Goal: Task Accomplishment & Management: Manage account settings

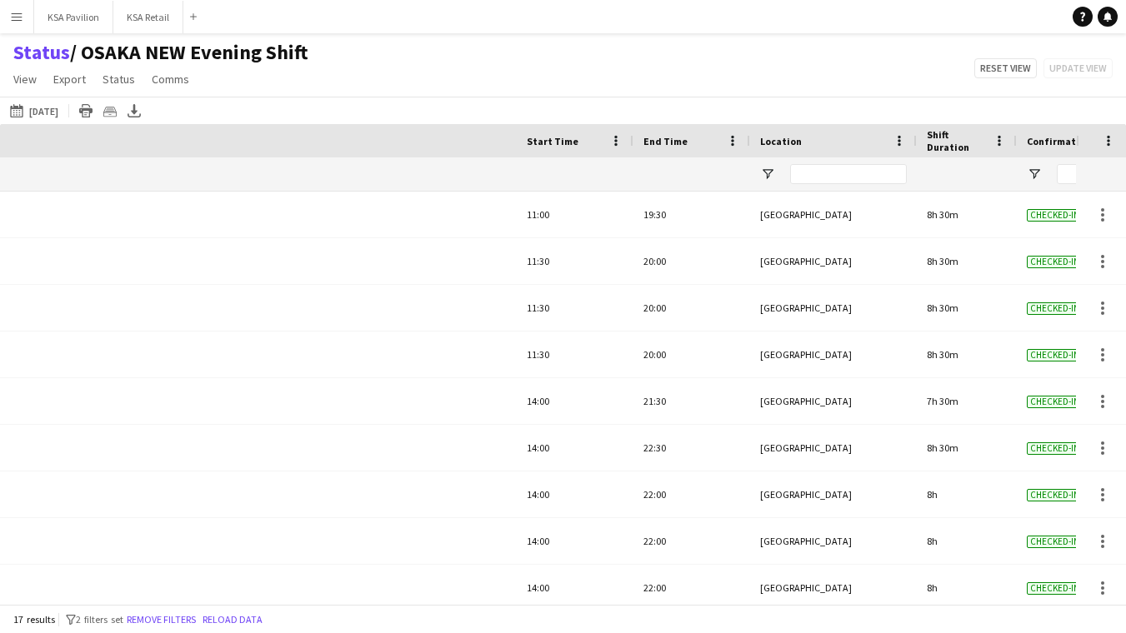
scroll to position [0, 707]
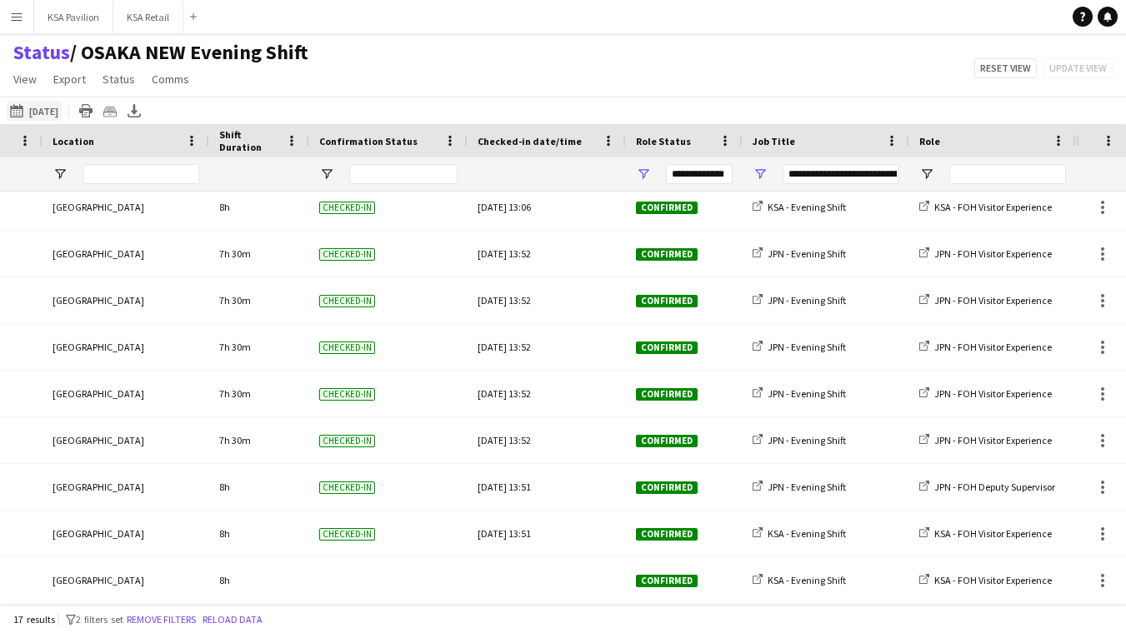
click at [46, 112] on button "21-08-2025 to 27-08-2025 Today" at bounding box center [34, 111] width 55 height 20
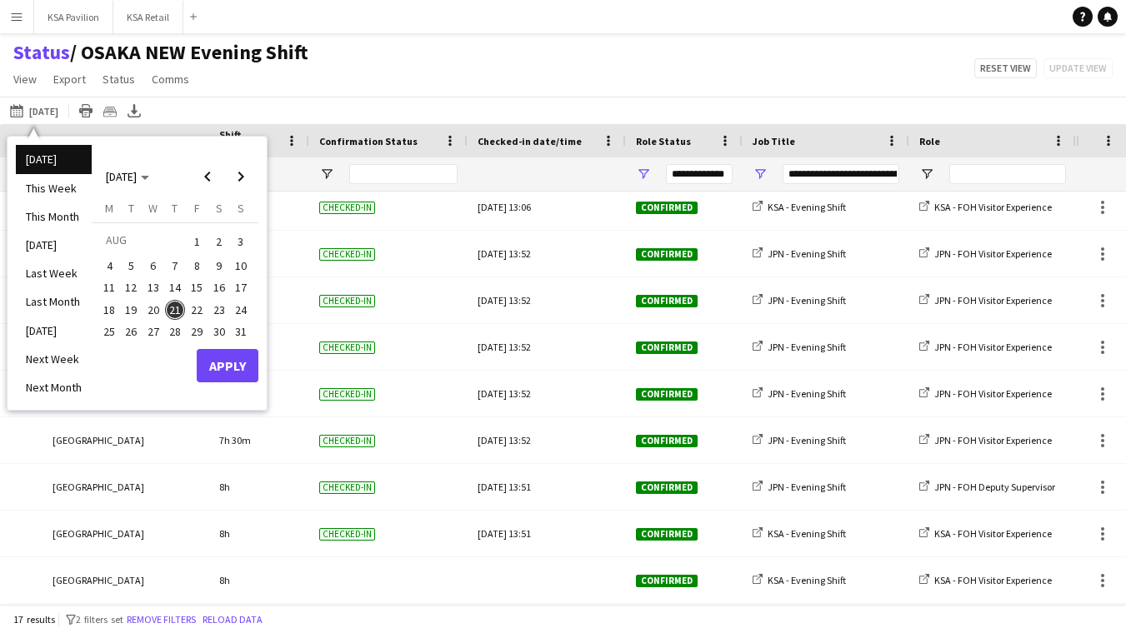
click at [132, 323] on span "26" at bounding box center [132, 332] width 20 height 20
click at [227, 360] on button "Apply" at bounding box center [228, 365] width 62 height 33
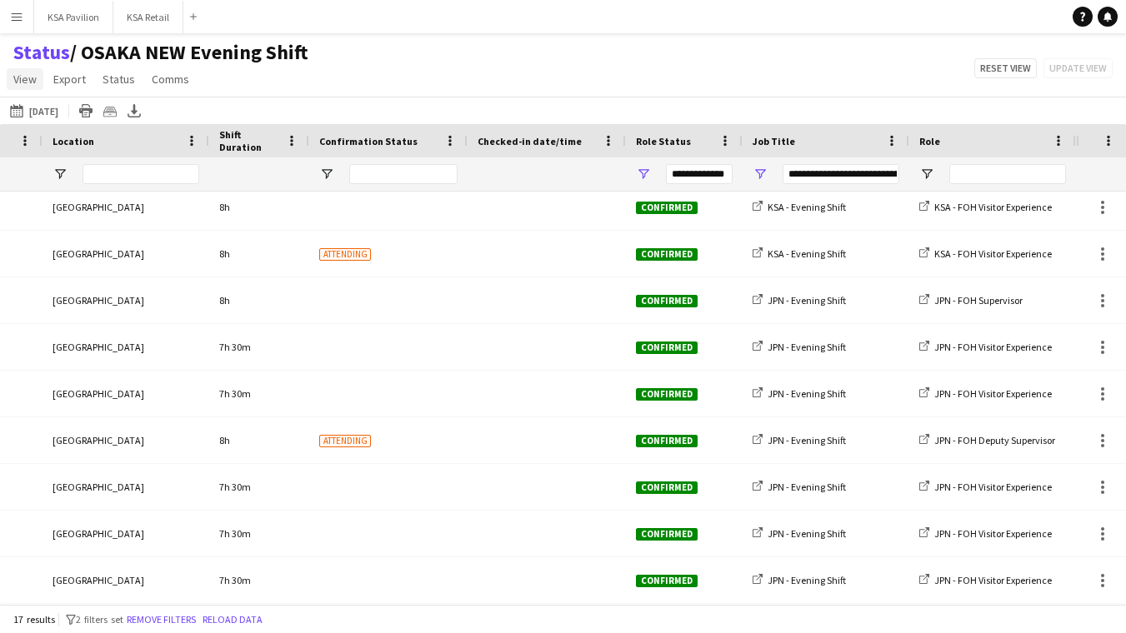
click at [23, 76] on span "View" at bounding box center [24, 79] width 23 height 15
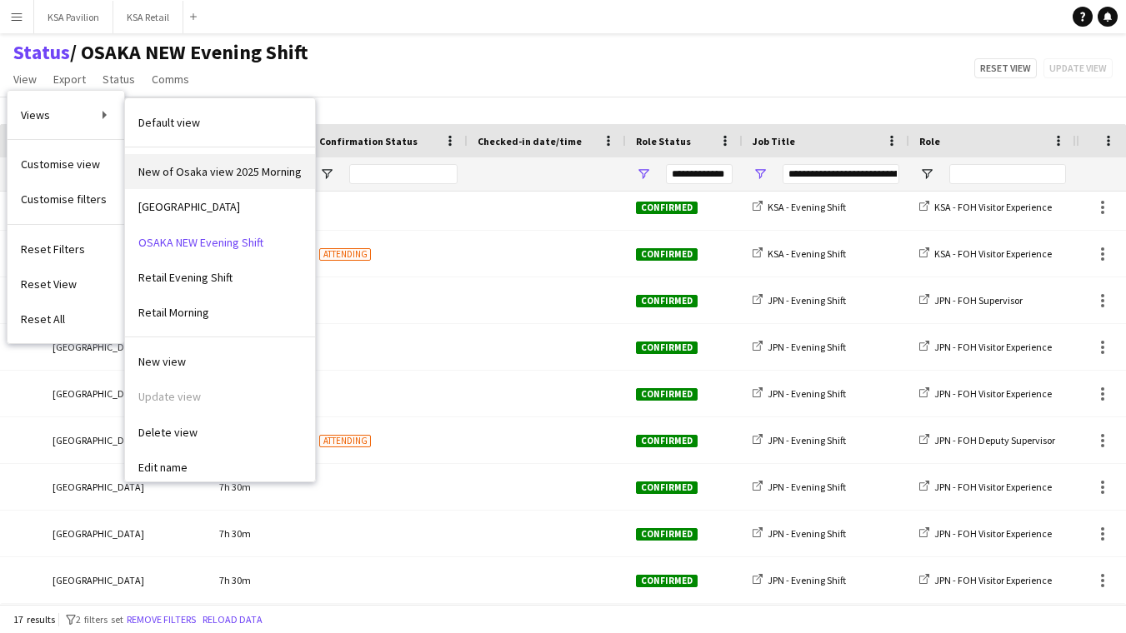
click at [163, 163] on link "New of Osaka view 2025 Morning" at bounding box center [220, 171] width 190 height 35
type input "**********"
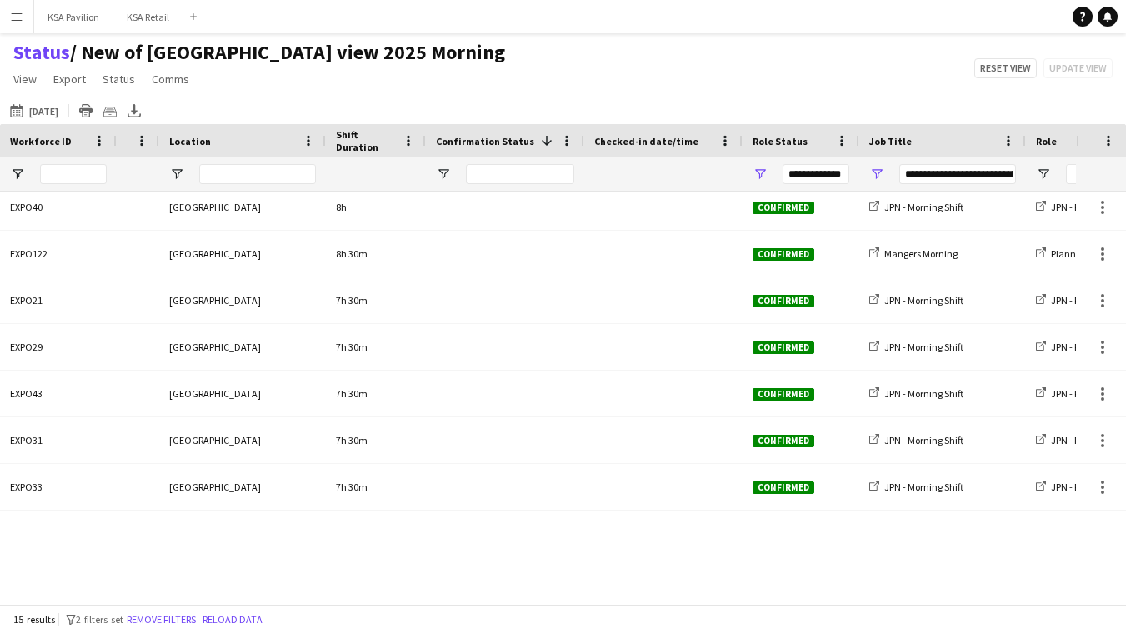
scroll to position [287, 0]
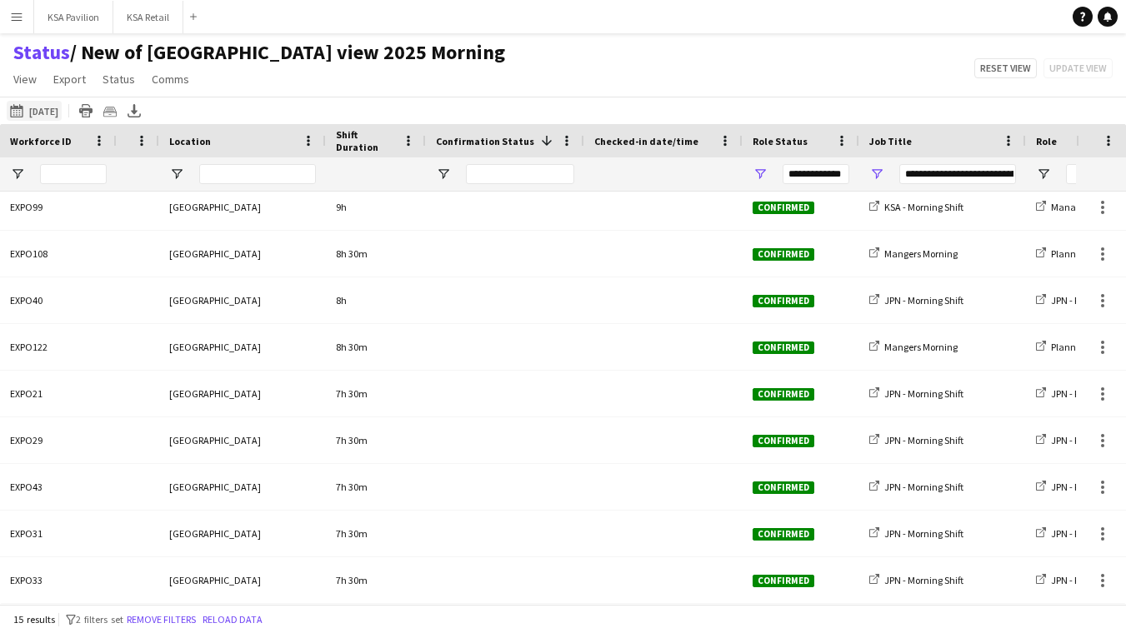
click at [51, 110] on button "21-08-2025 to 27-08-2025 26-08-2025" at bounding box center [34, 111] width 55 height 20
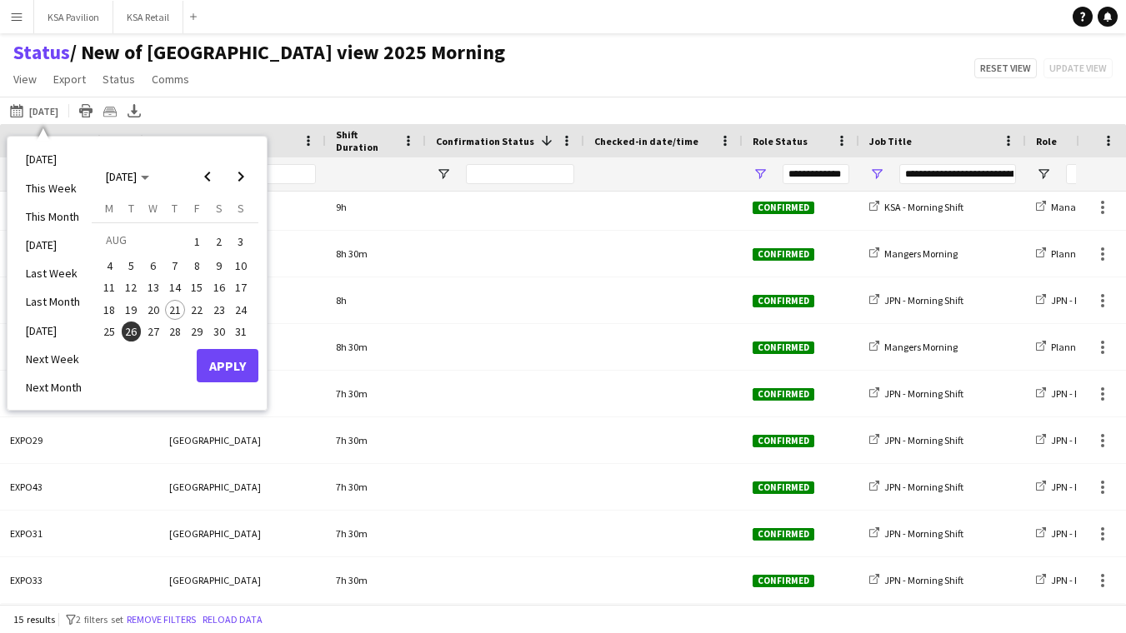
click at [232, 359] on button "Apply" at bounding box center [228, 365] width 62 height 33
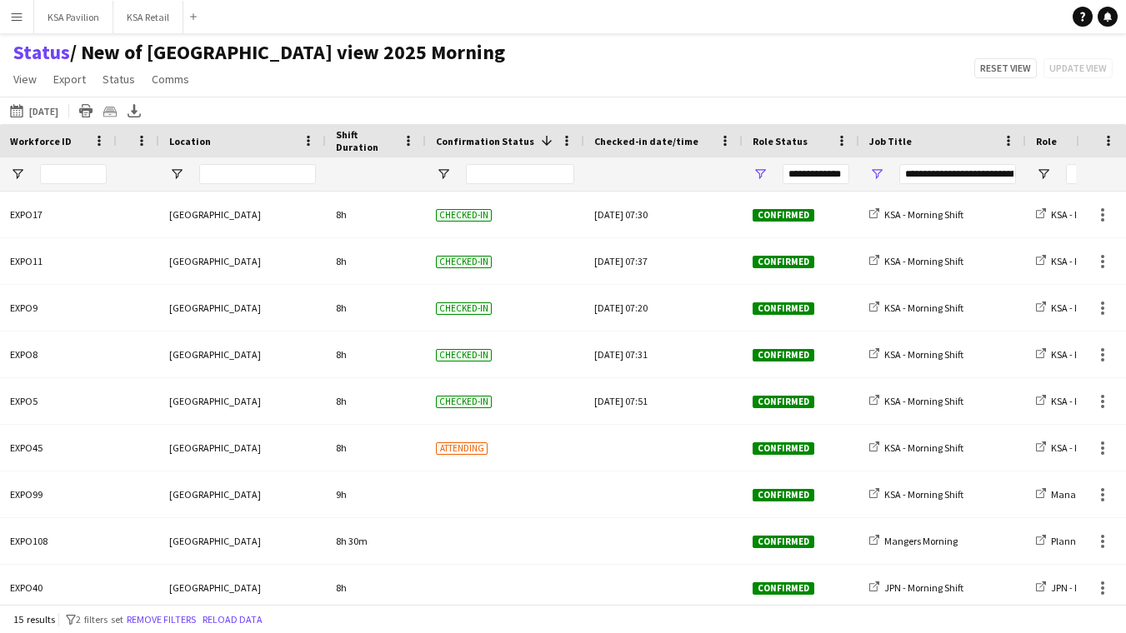
scroll to position [0, 0]
click at [53, 115] on button "21-08-2025 to 27-08-2025 26-08-2025" at bounding box center [34, 111] width 55 height 20
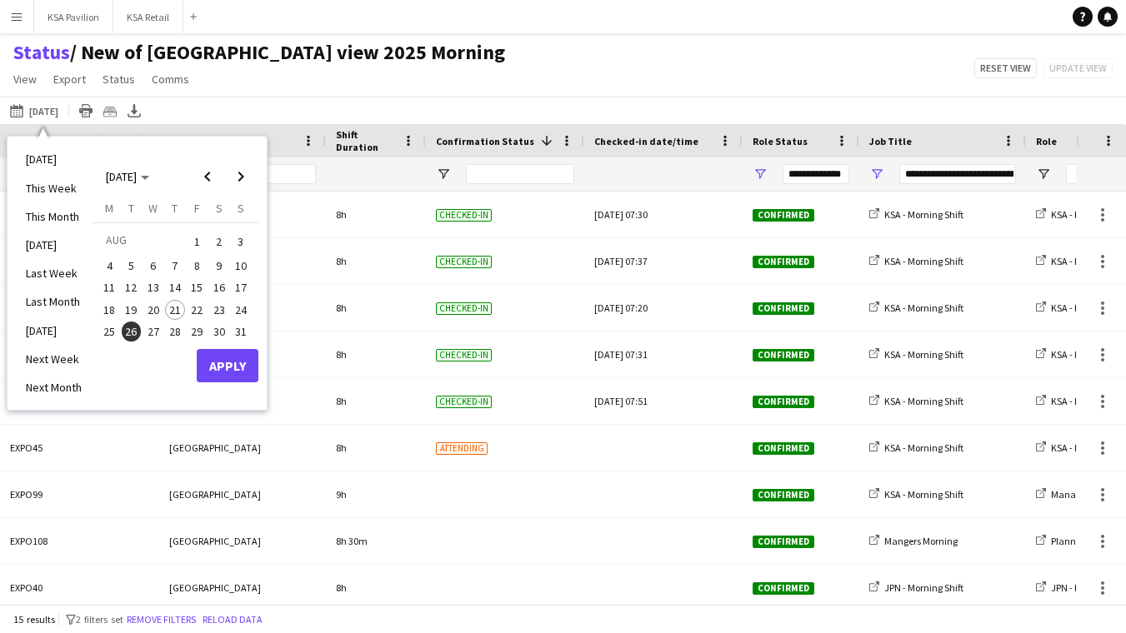
click at [134, 326] on span "26" at bounding box center [132, 332] width 20 height 20
click at [236, 362] on button "Apply" at bounding box center [228, 365] width 62 height 33
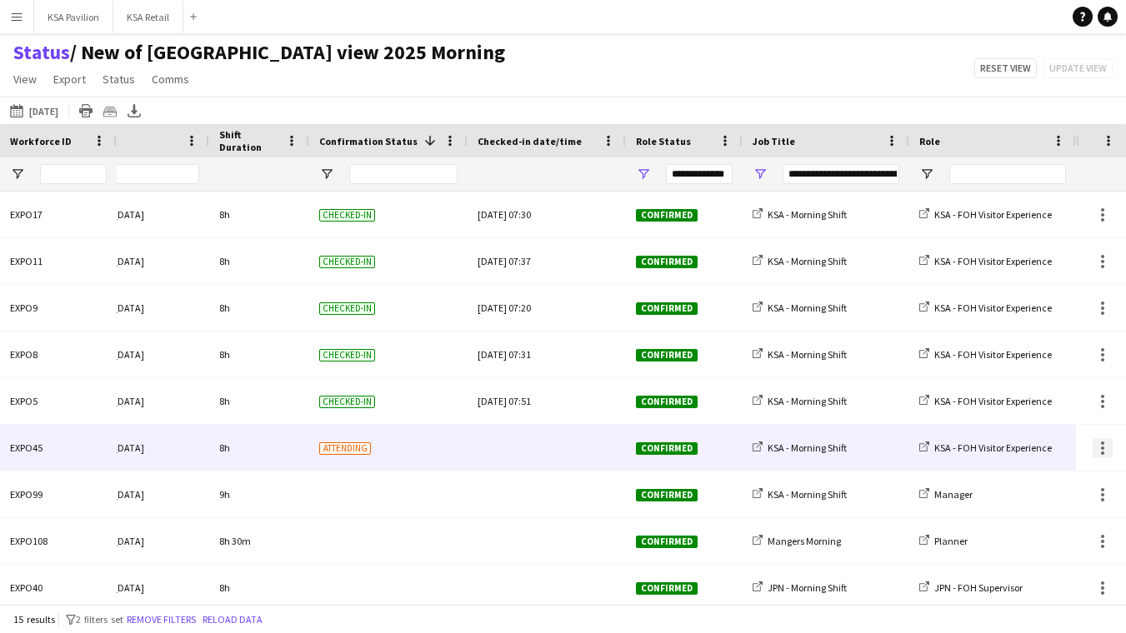
click at [1104, 444] on div at bounding box center [1102, 448] width 20 height 20
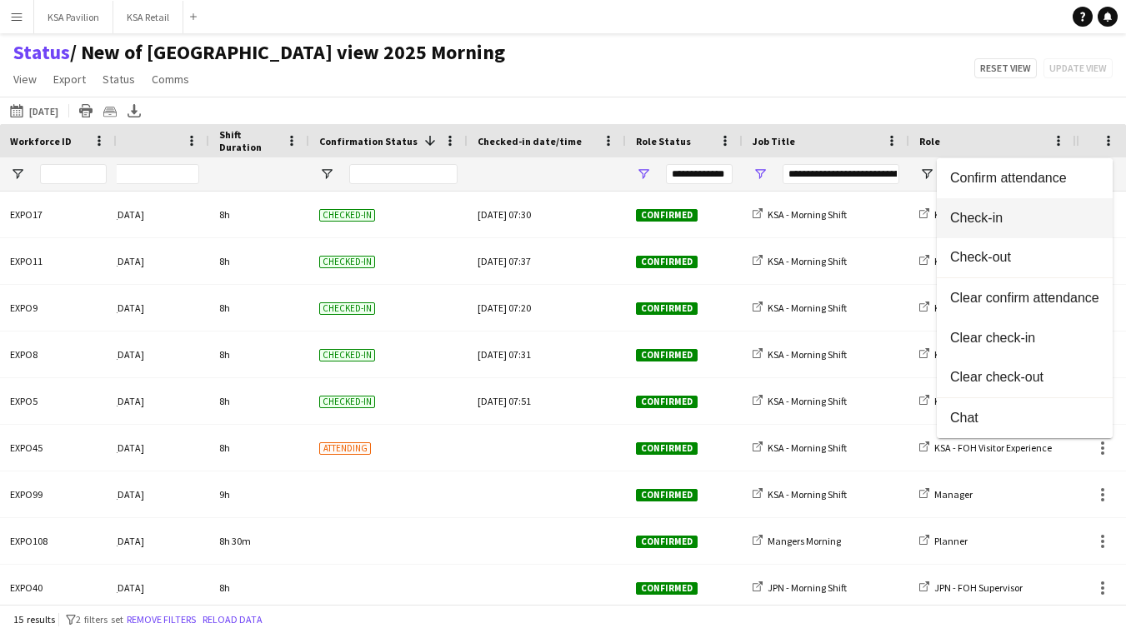
click at [1036, 222] on span "Check-in" at bounding box center [1024, 217] width 149 height 15
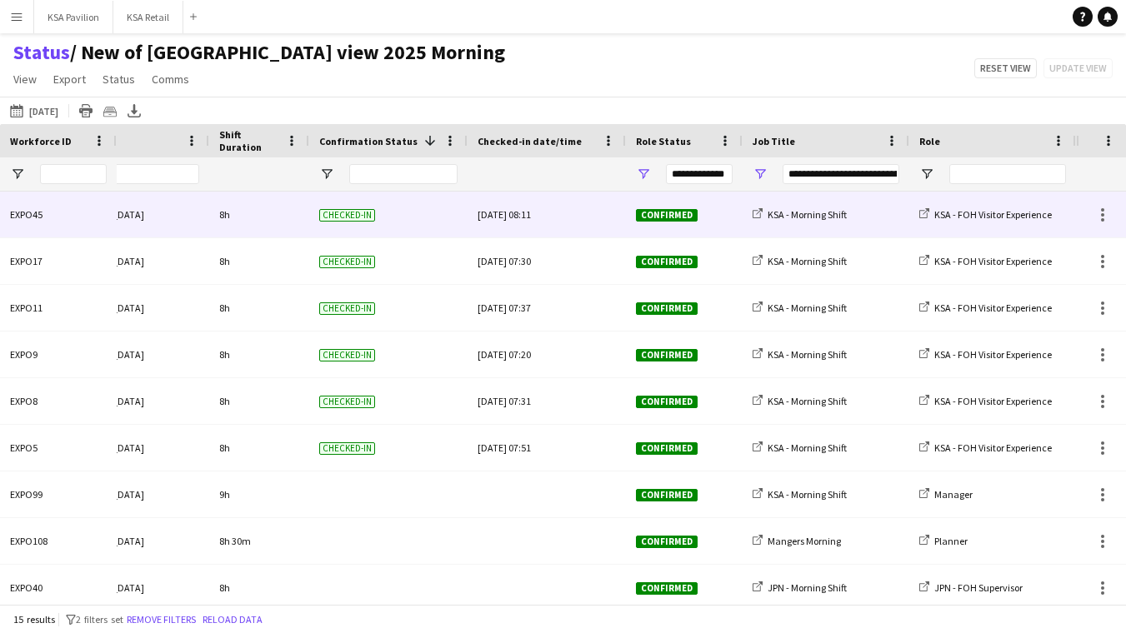
click at [563, 209] on div "Tue, 26 Aug 2025 08:11" at bounding box center [546, 215] width 138 height 46
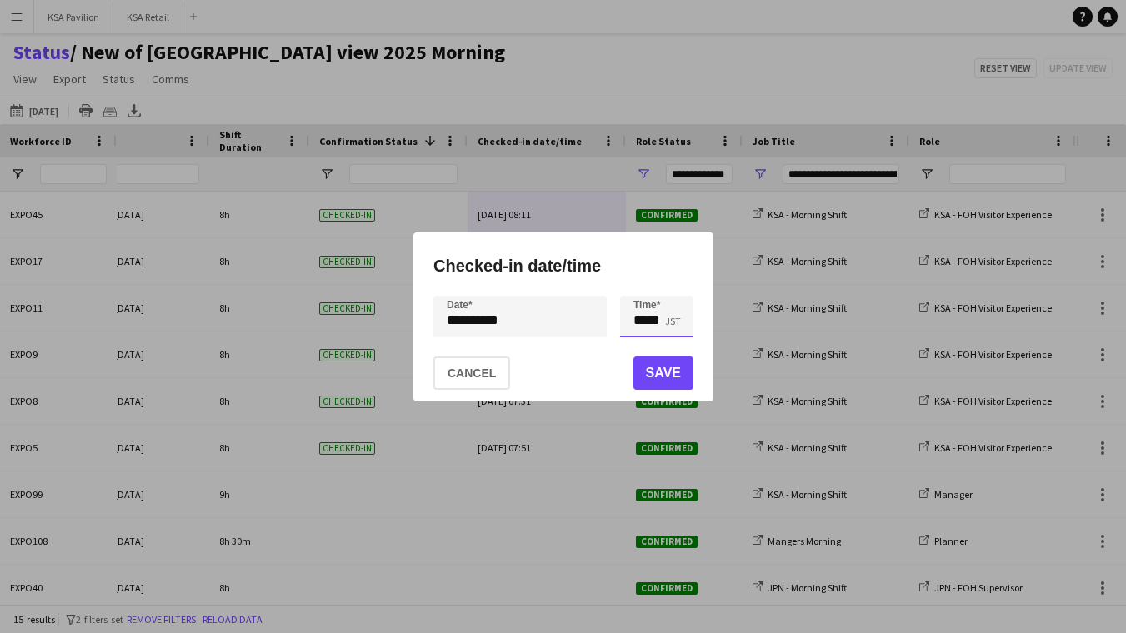
click at [649, 323] on input "*****" at bounding box center [656, 317] width 73 height 42
click at [640, 284] on div at bounding box center [639, 287] width 33 height 17
click at [637, 342] on div at bounding box center [639, 345] width 33 height 17
click at [667, 344] on div at bounding box center [673, 345] width 33 height 17
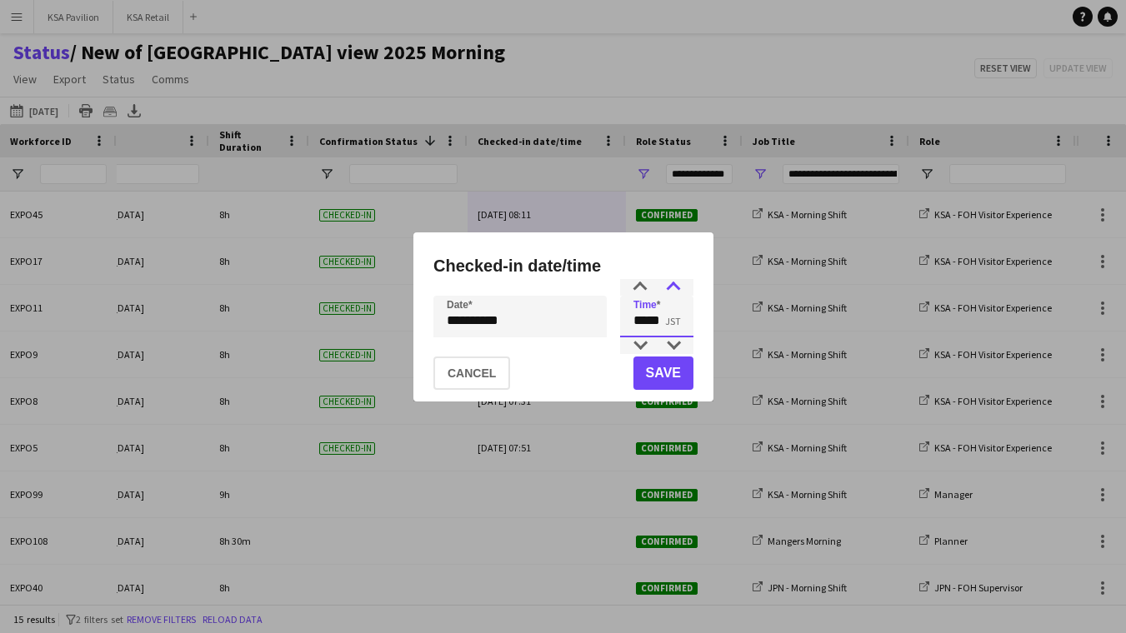
click at [673, 284] on div at bounding box center [673, 287] width 33 height 17
click at [672, 347] on div at bounding box center [673, 345] width 33 height 17
click at [675, 289] on div at bounding box center [673, 287] width 33 height 17
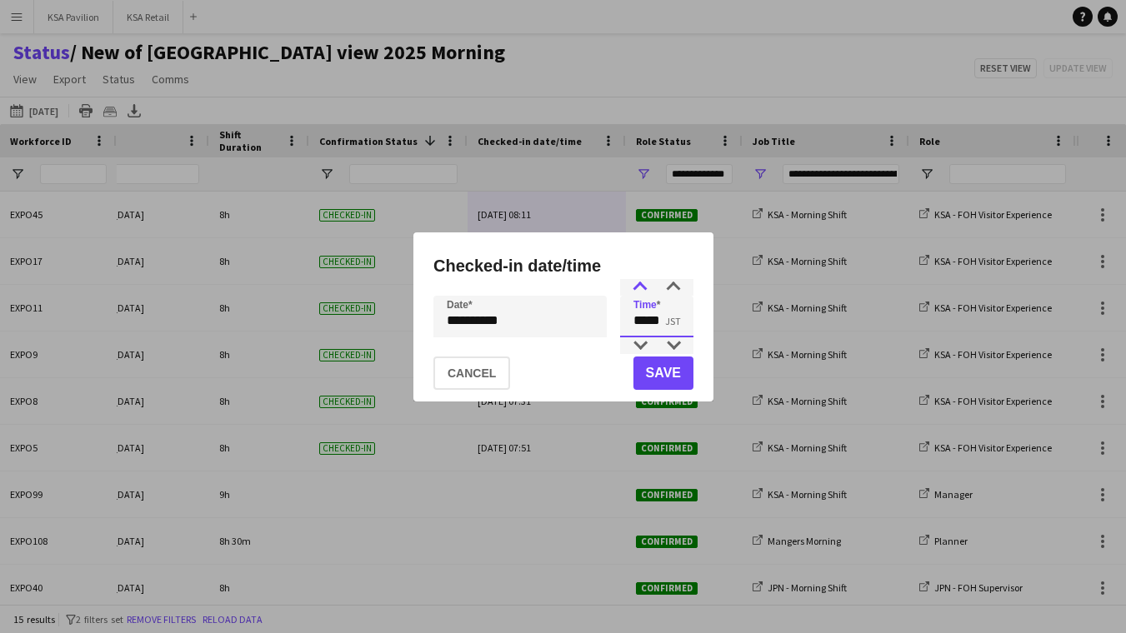
type input "*****"
click at [639, 289] on div at bounding box center [639, 287] width 33 height 17
click at [669, 381] on button "Save" at bounding box center [662, 373] width 60 height 33
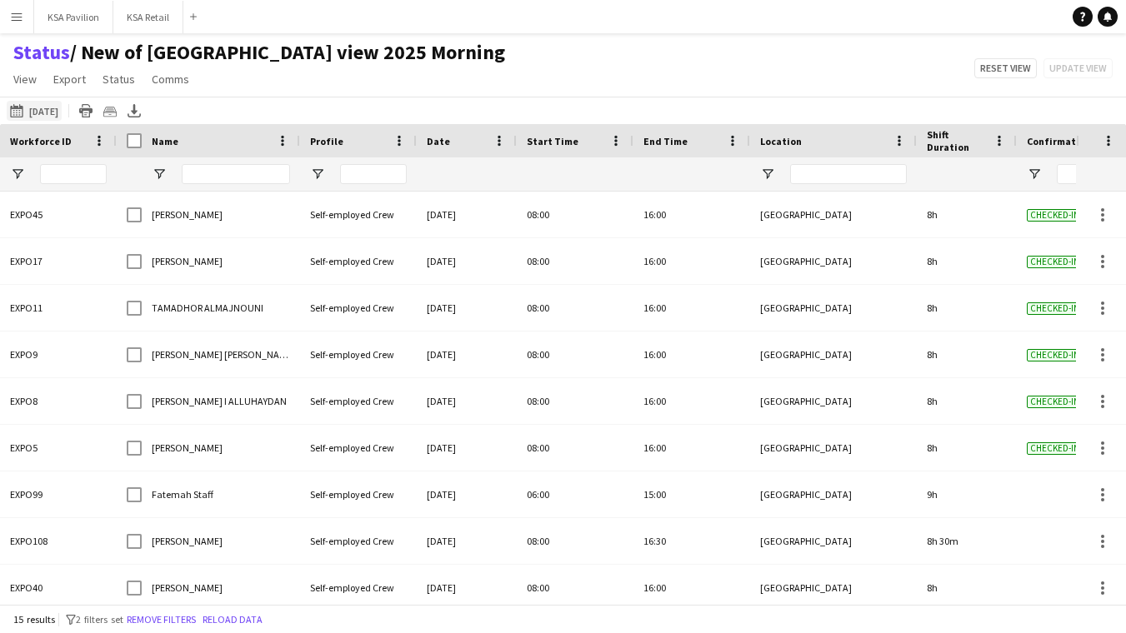
click at [43, 110] on button "21-08-2025 to 27-08-2025 26-08-2025" at bounding box center [34, 111] width 55 height 20
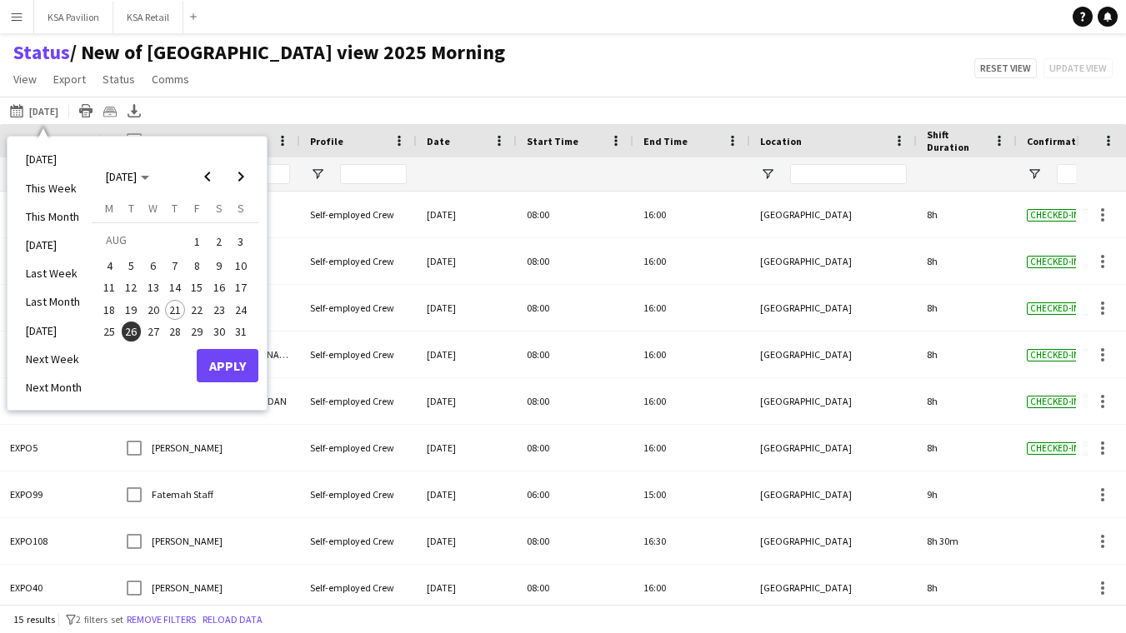
click at [138, 324] on span "26" at bounding box center [132, 332] width 20 height 20
click at [228, 360] on button "Apply" at bounding box center [228, 365] width 62 height 33
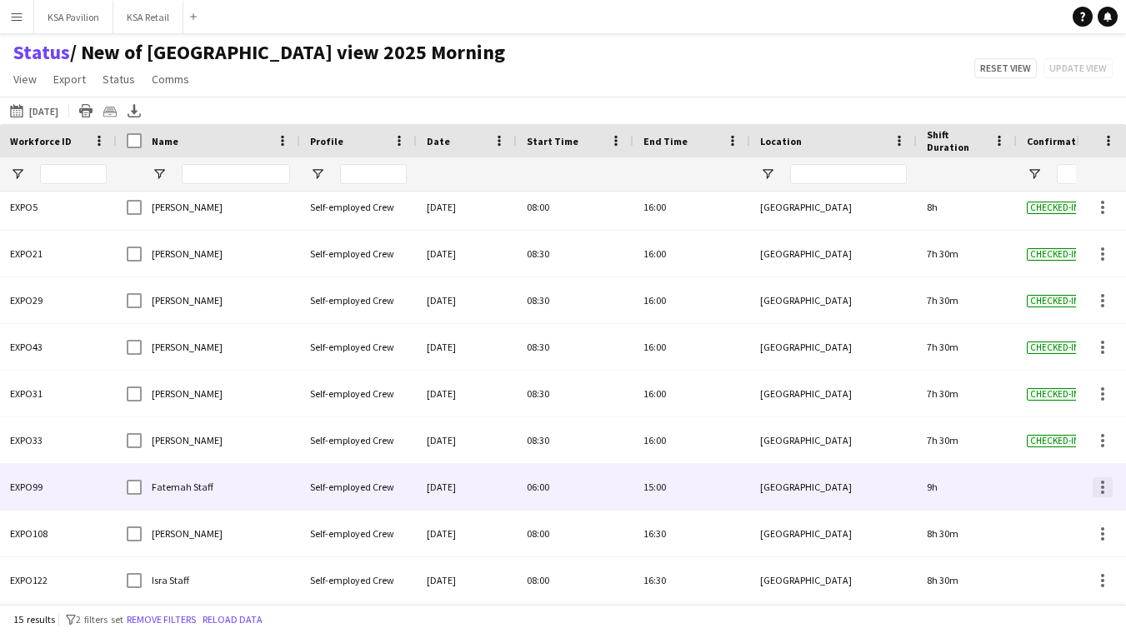
click at [1102, 487] on div at bounding box center [1102, 487] width 3 height 3
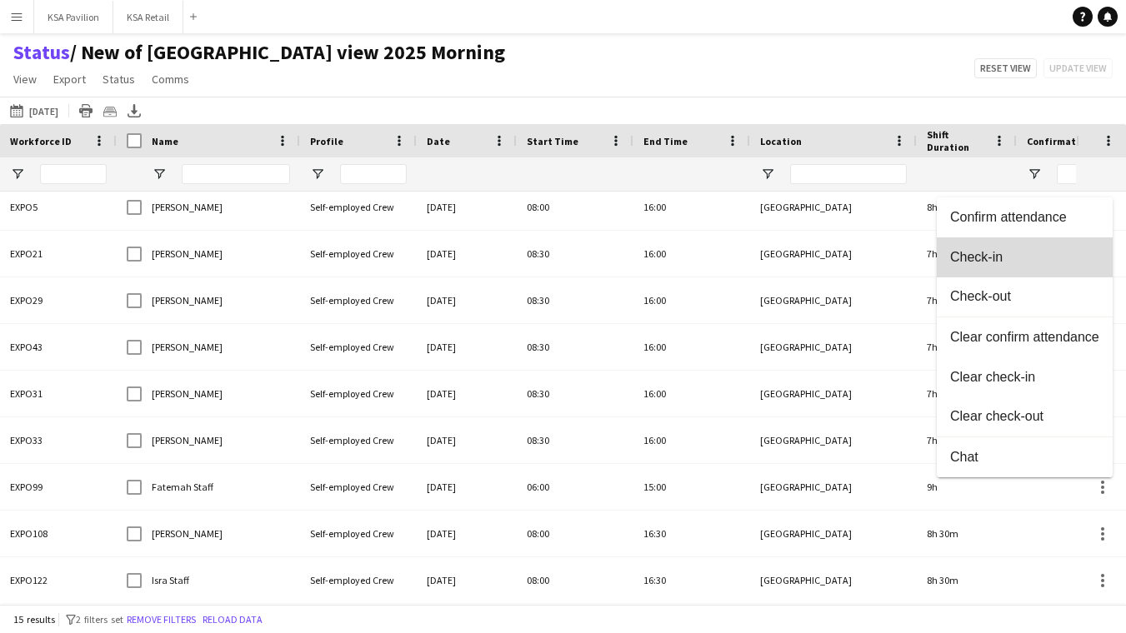
click at [1062, 252] on span "Check-in" at bounding box center [1024, 256] width 149 height 15
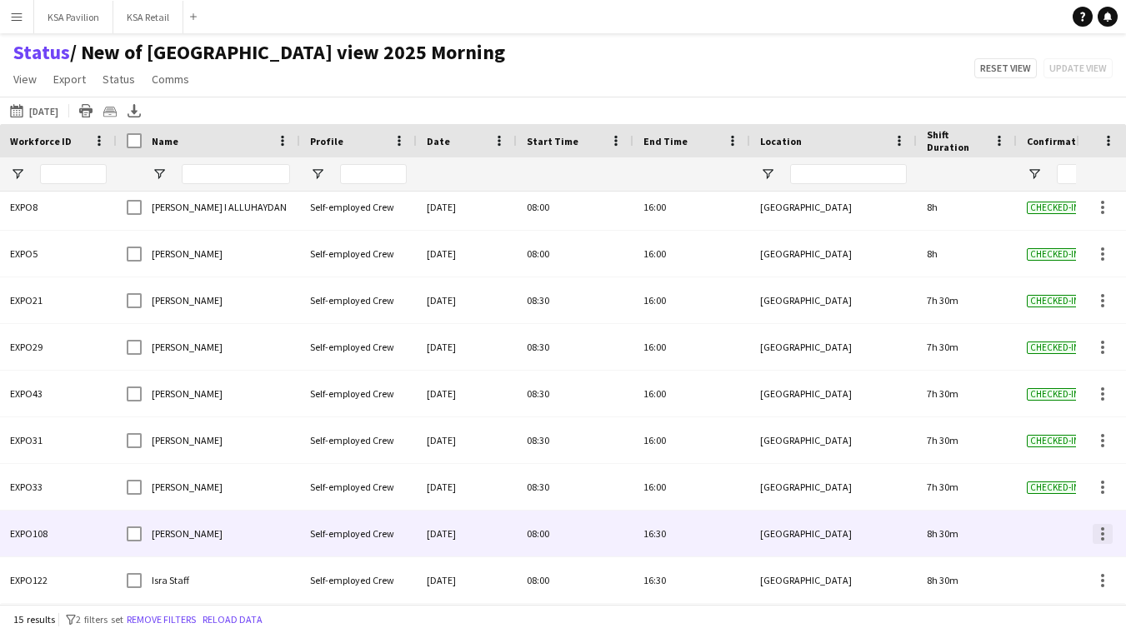
click at [1100, 531] on div at bounding box center [1102, 534] width 20 height 20
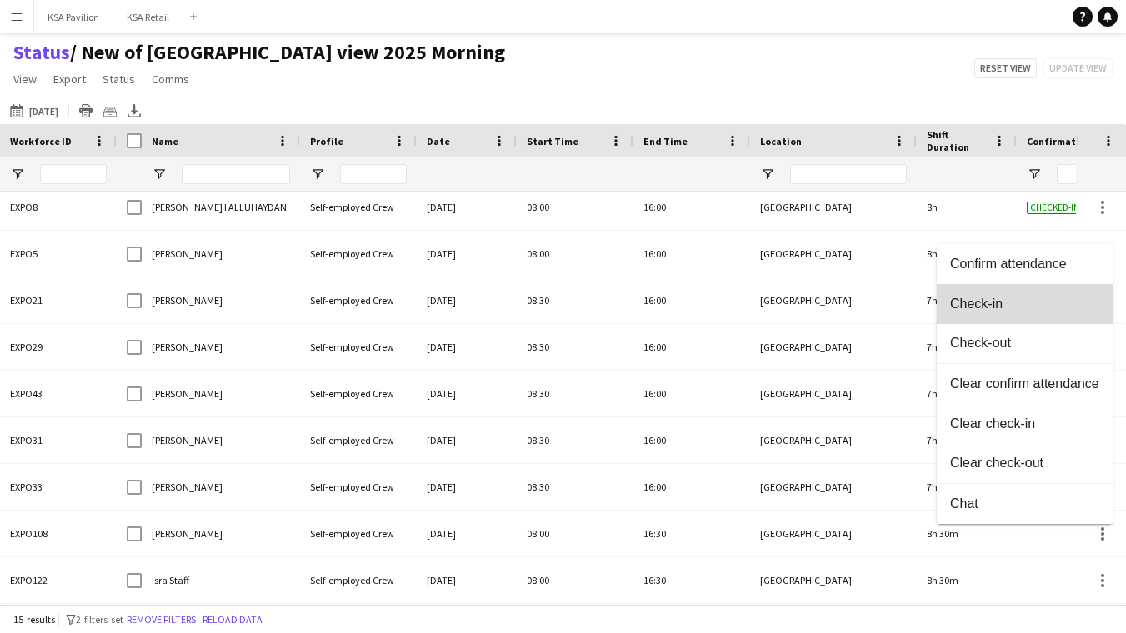
click at [1061, 303] on span "Check-in" at bounding box center [1024, 303] width 149 height 15
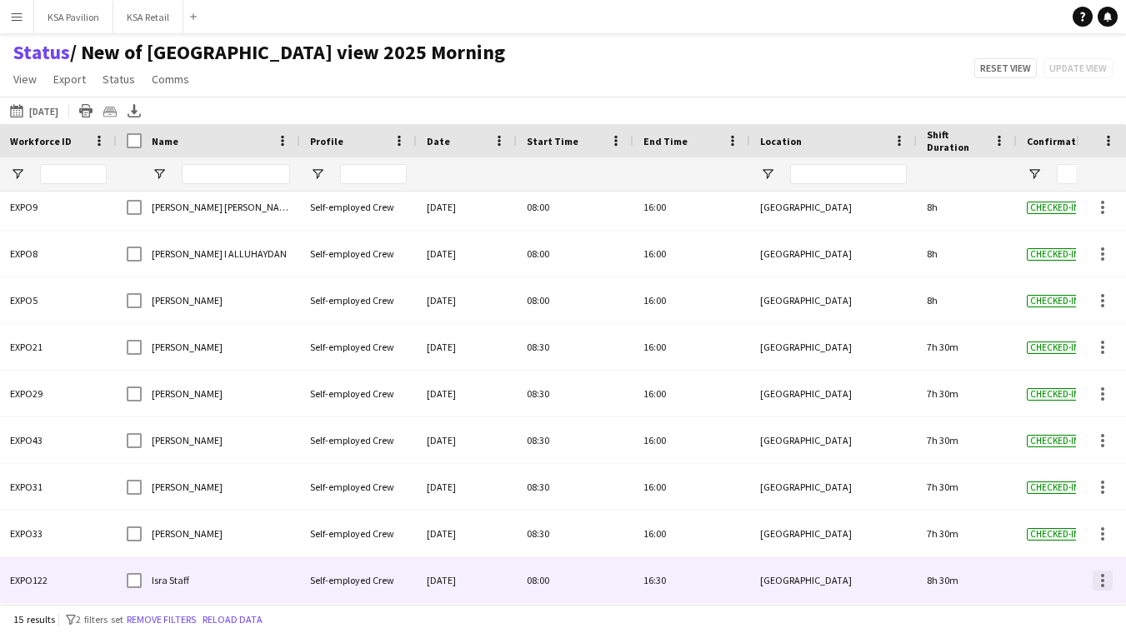
click at [1101, 579] on div at bounding box center [1102, 580] width 3 height 3
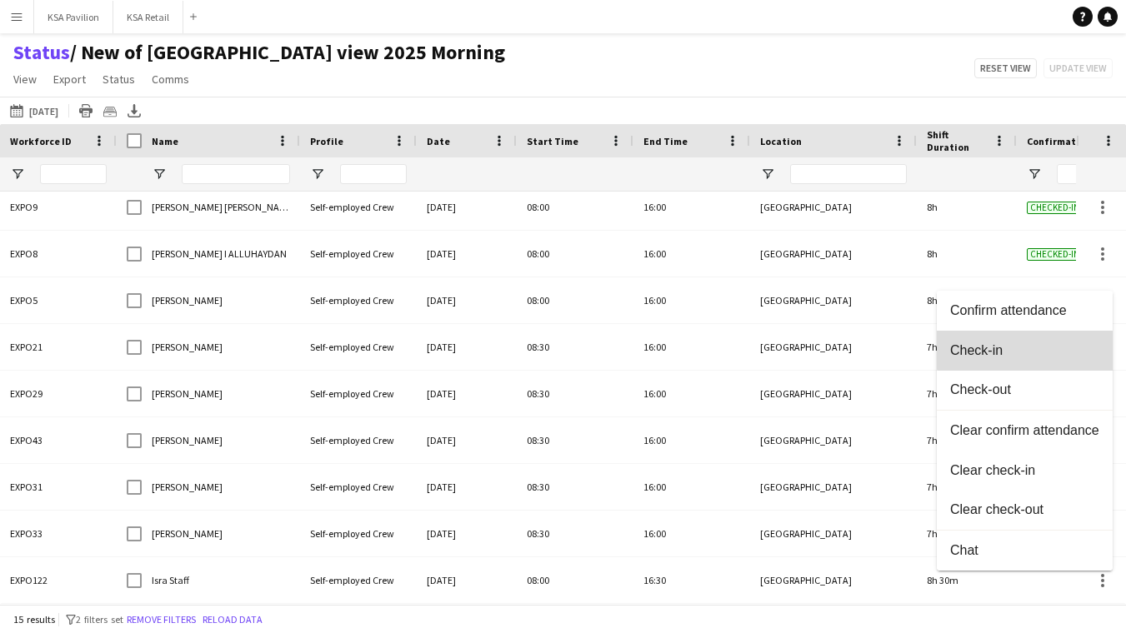
click at [1054, 341] on button "Check-in" at bounding box center [1025, 351] width 176 height 40
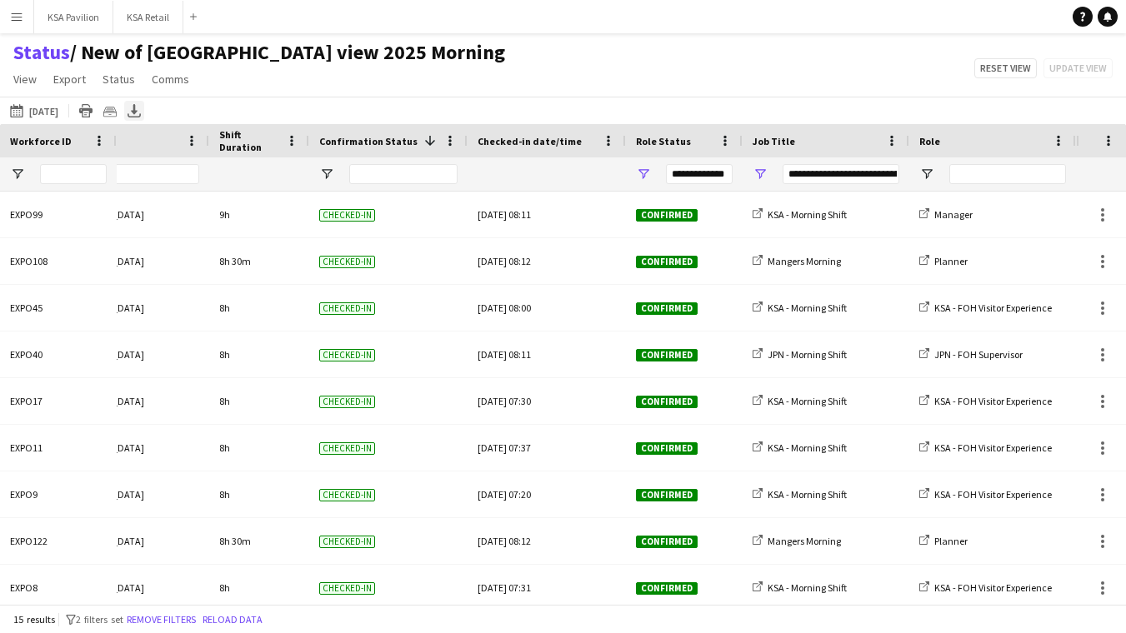
click at [137, 111] on icon at bounding box center [134, 109] width 7 height 10
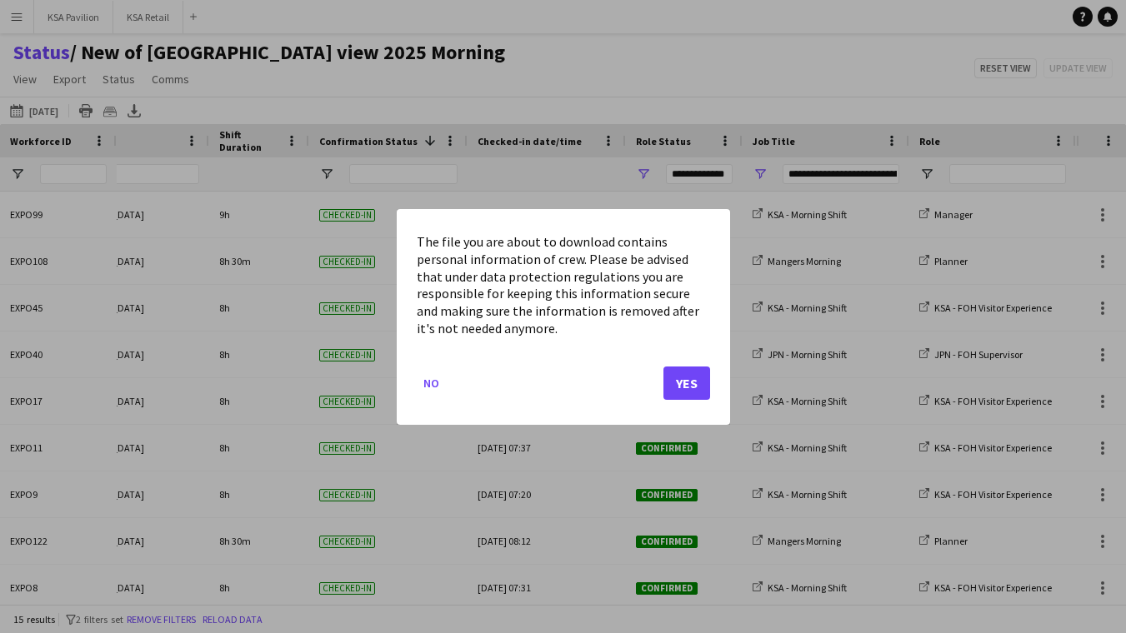
click at [686, 380] on button "Yes" at bounding box center [686, 382] width 47 height 33
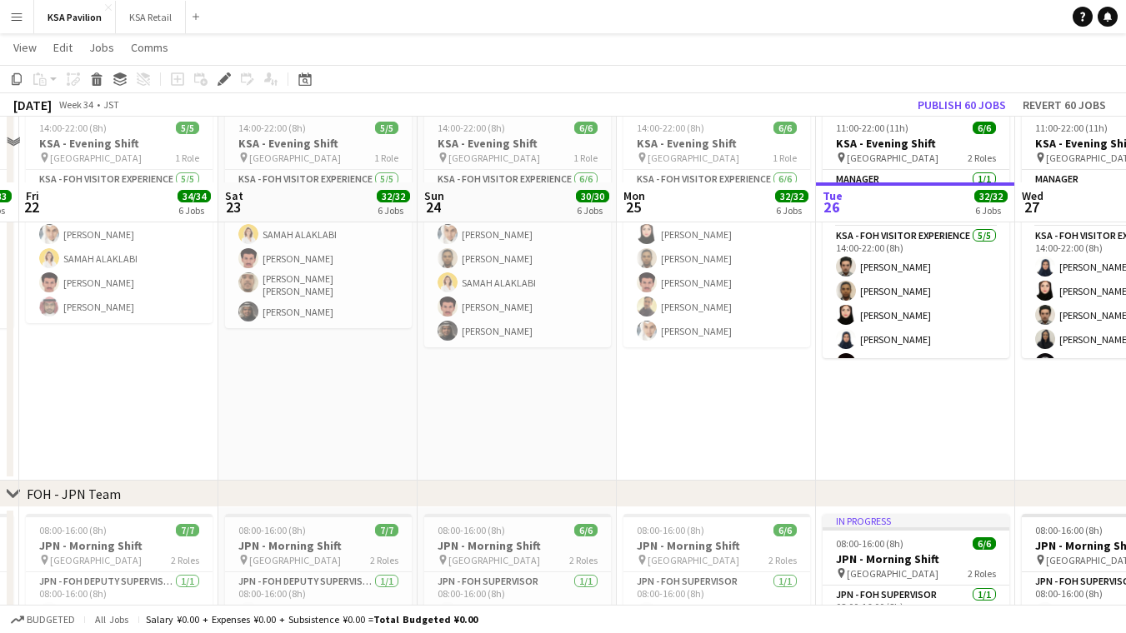
scroll to position [555, 0]
